Goal: Task Accomplishment & Management: Manage account settings

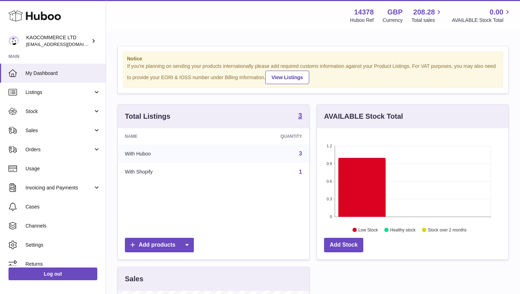
scroll to position [110, 191]
click at [79, 114] on span "Stock" at bounding box center [59, 111] width 68 height 7
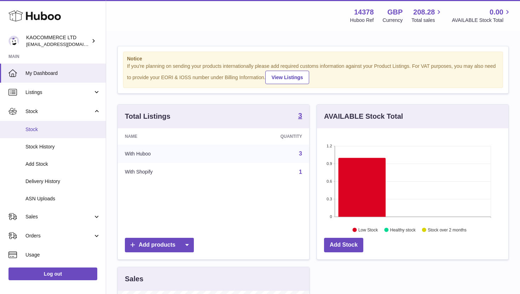
click at [68, 129] on span "Stock" at bounding box center [62, 129] width 75 height 7
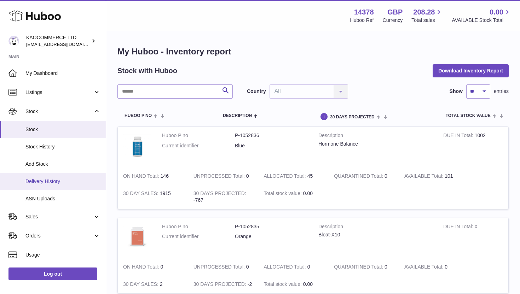
click at [52, 182] on span "Delivery History" at bounding box center [62, 181] width 75 height 7
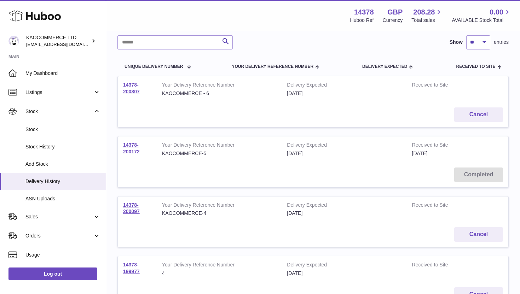
scroll to position [73, 0]
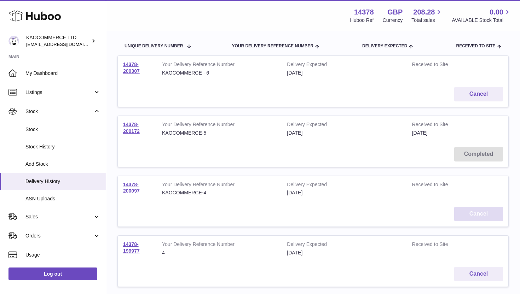
click at [475, 215] on button "Cancel" at bounding box center [478, 214] width 49 height 14
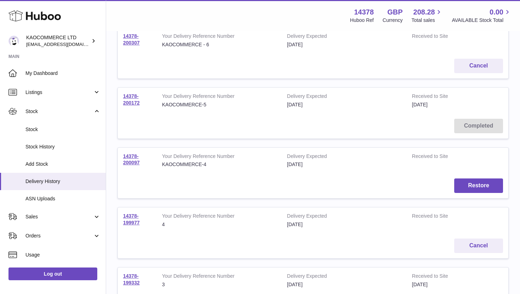
scroll to position [105, 0]
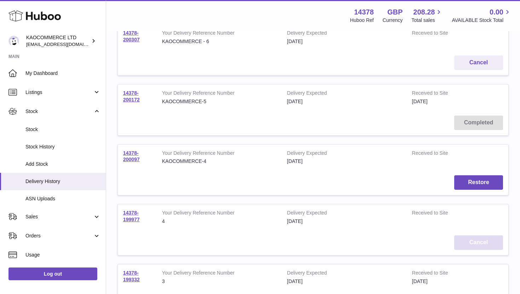
click at [463, 248] on button "Cancel" at bounding box center [478, 242] width 49 height 14
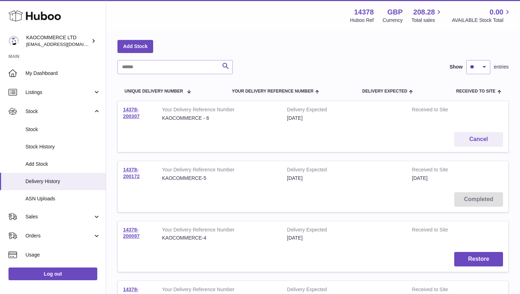
scroll to position [0, 0]
